Goal: Task Accomplishment & Management: Use online tool/utility

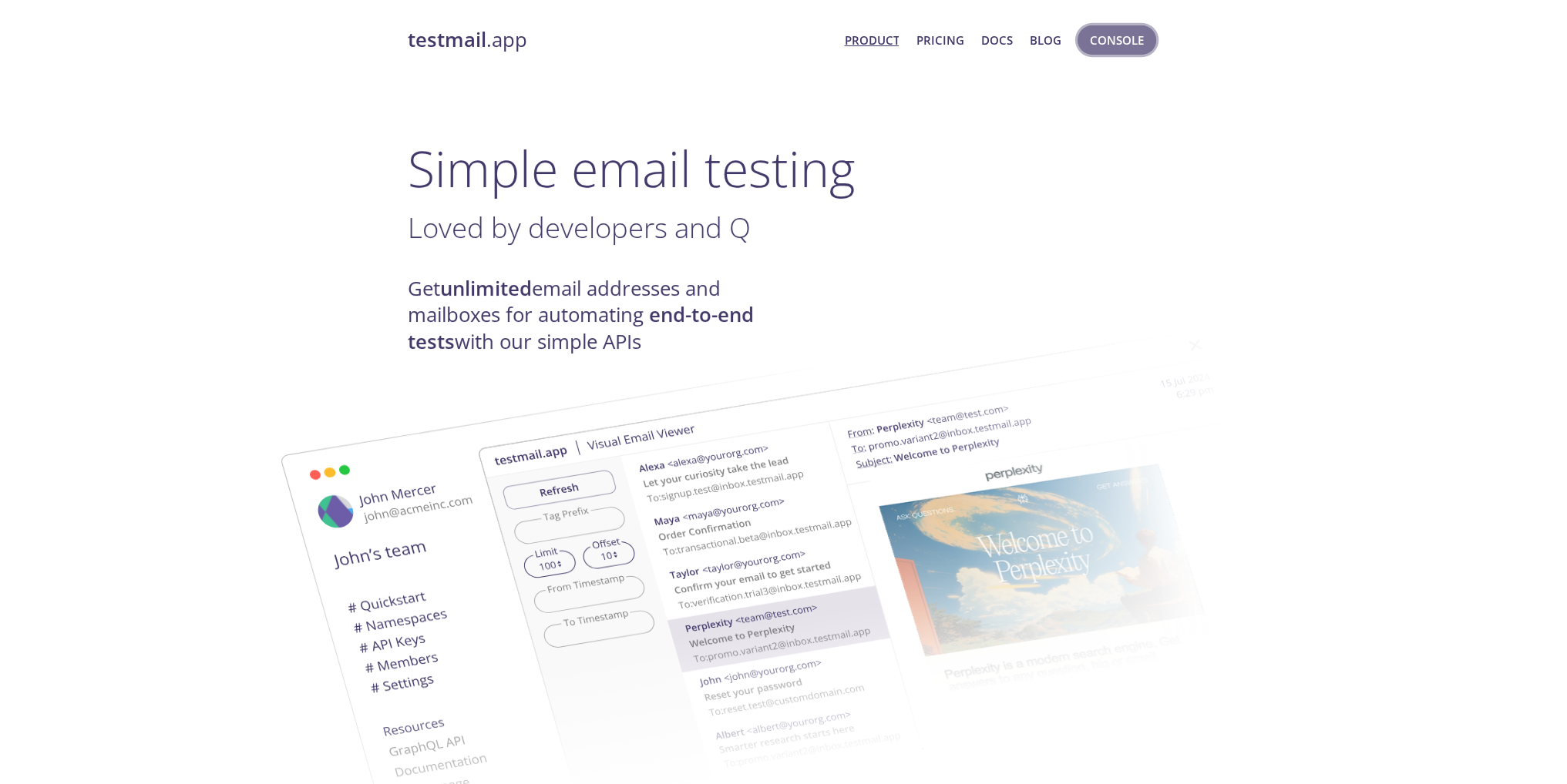
click at [1125, 41] on span "Console" at bounding box center [1117, 40] width 54 height 20
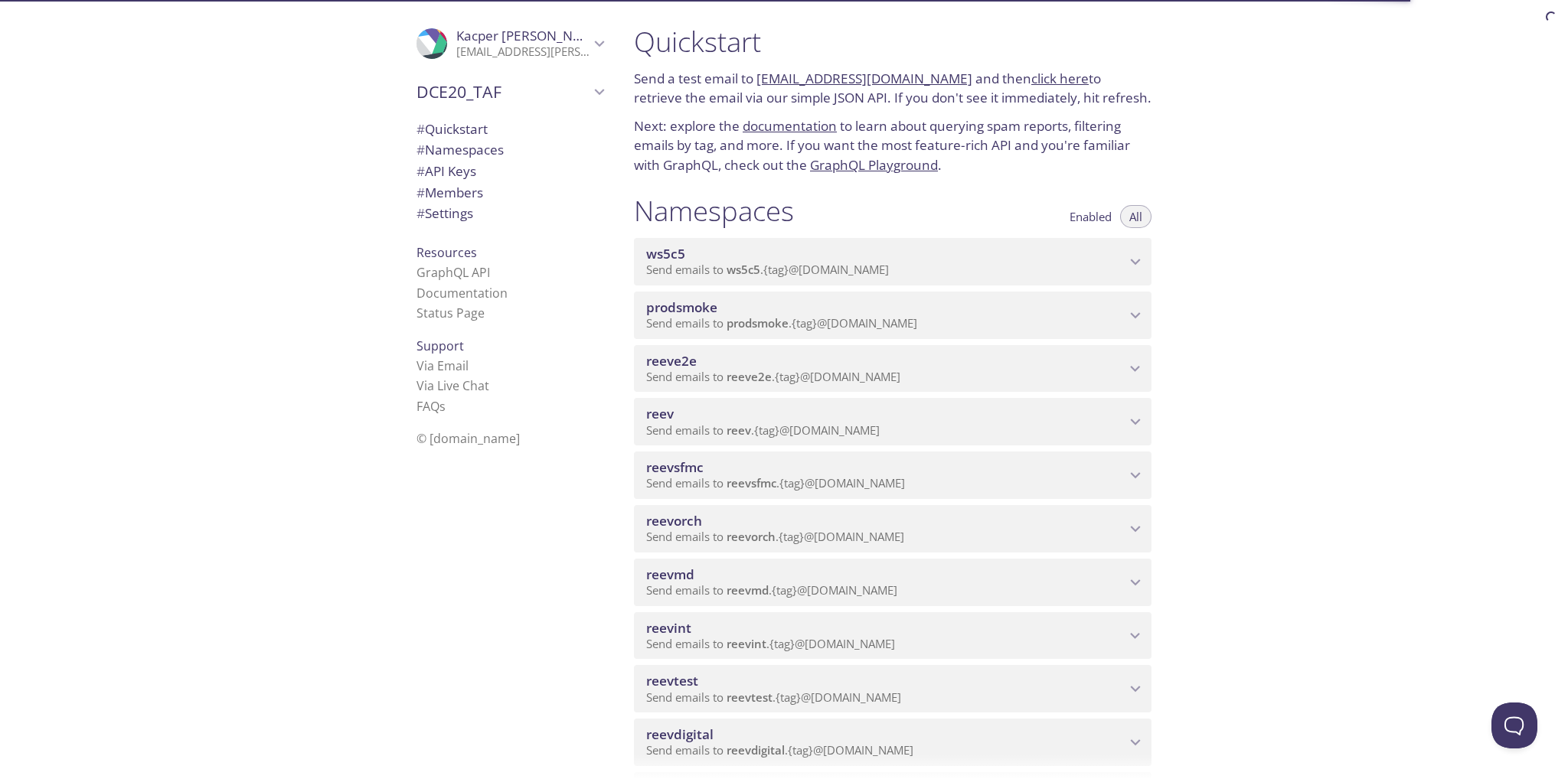
scroll to position [153, 0]
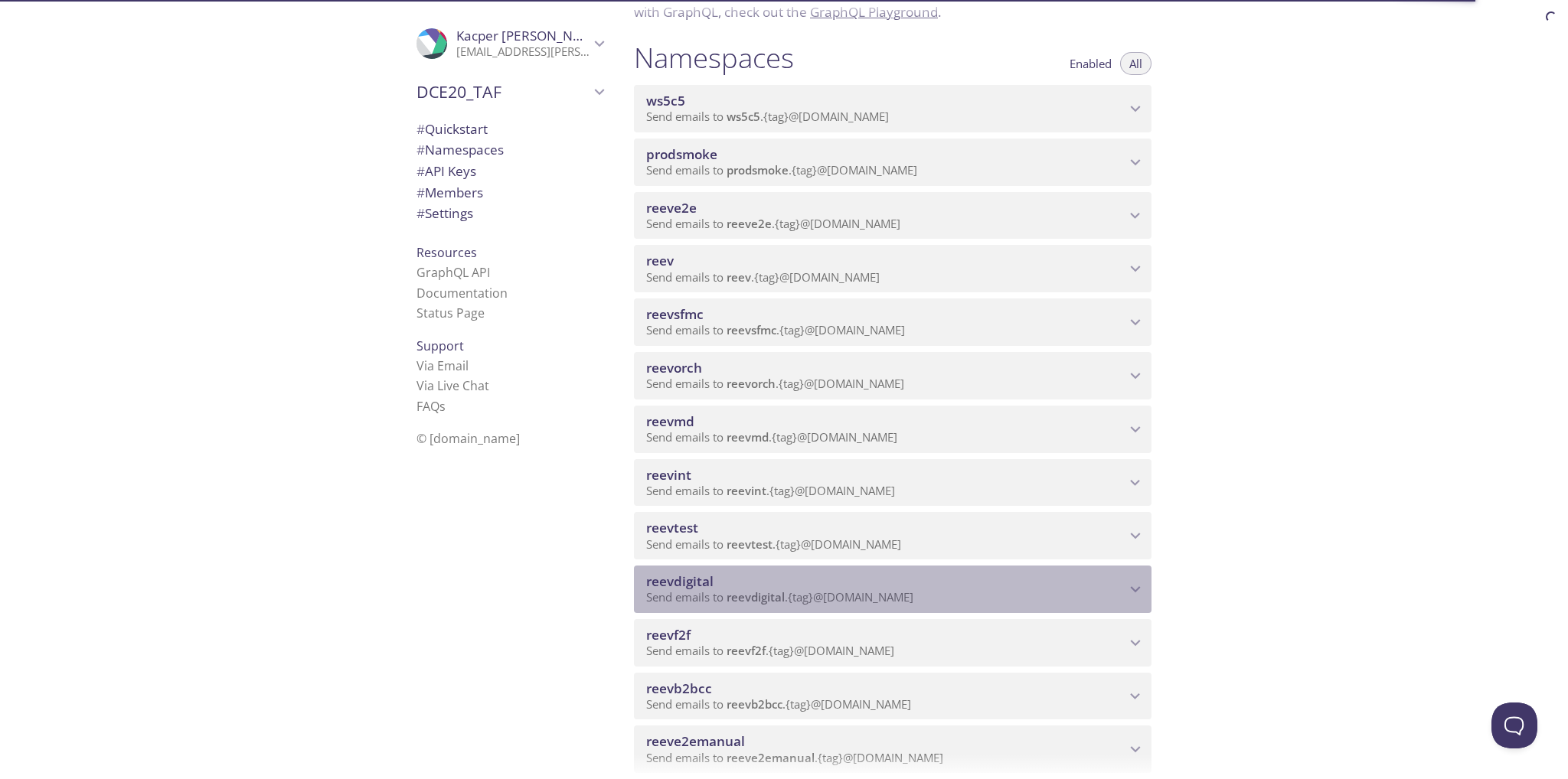
click at [764, 594] on span "reevdigital" at bounding box center [756, 596] width 58 height 15
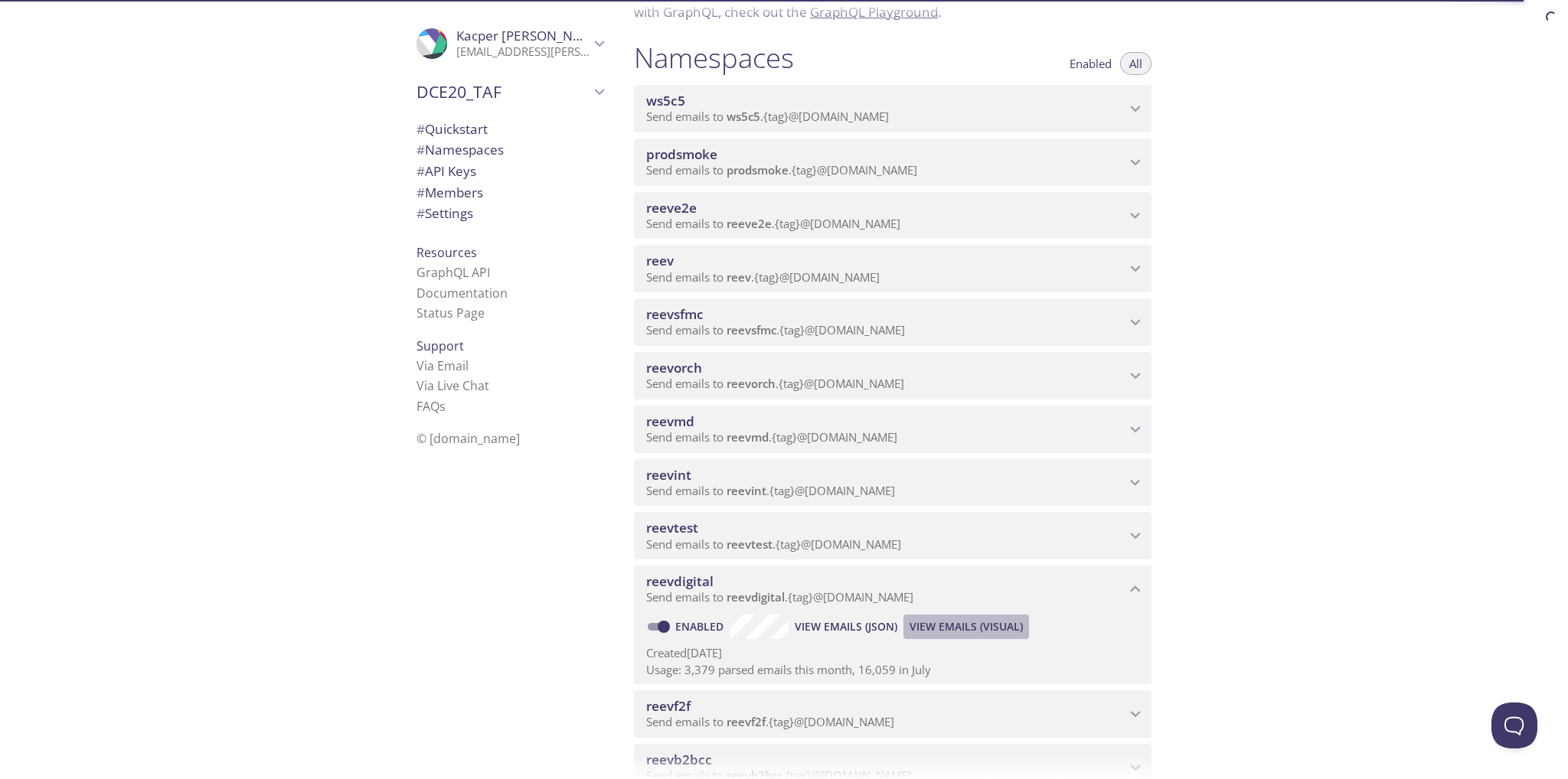
click at [925, 626] on span "View Emails (Visual)" at bounding box center [966, 626] width 114 height 18
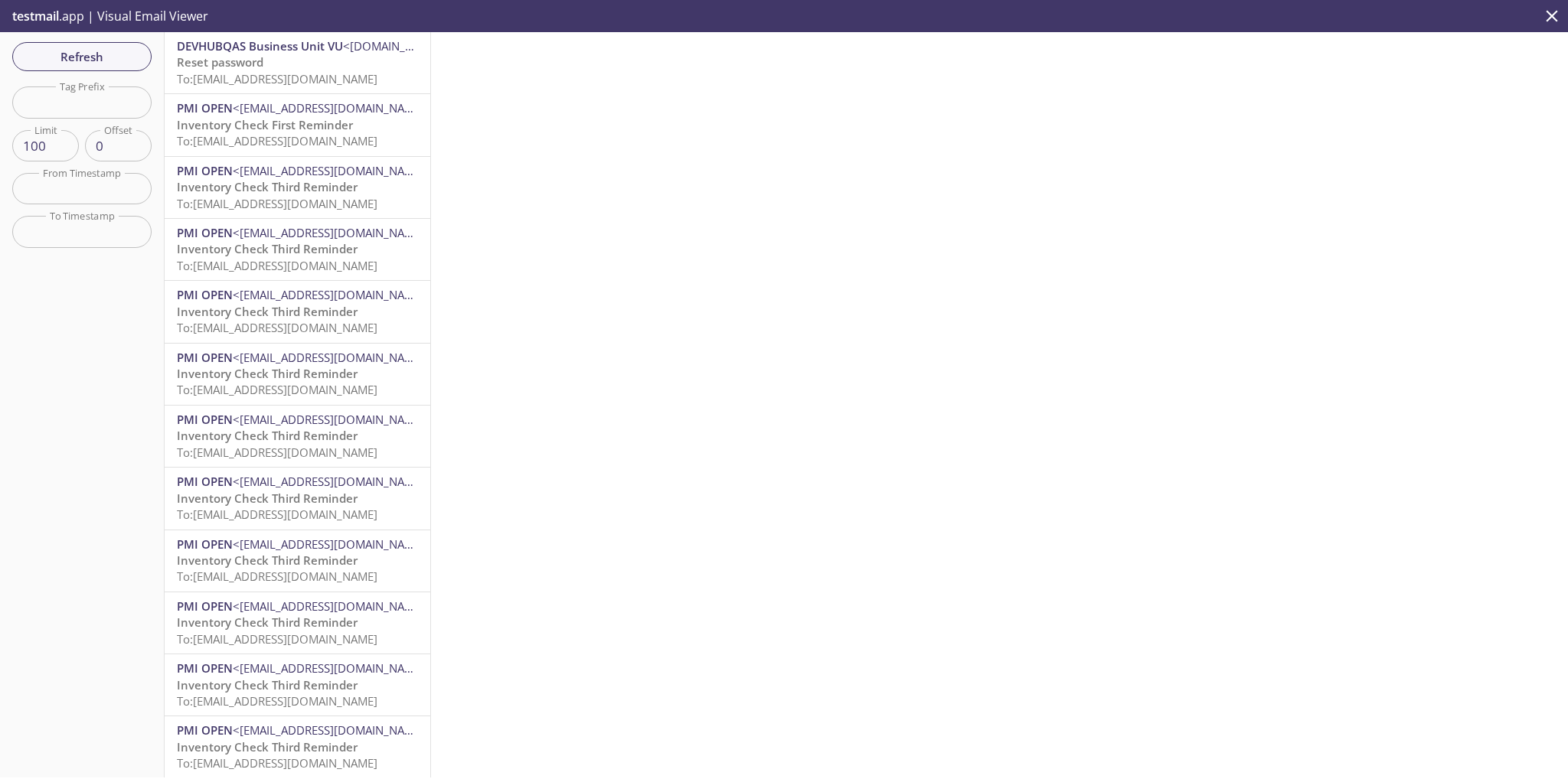
click at [273, 49] on span "DEVHUBQAS Business Unit VU" at bounding box center [260, 45] width 166 height 15
